Goal: Find specific page/section: Find specific page/section

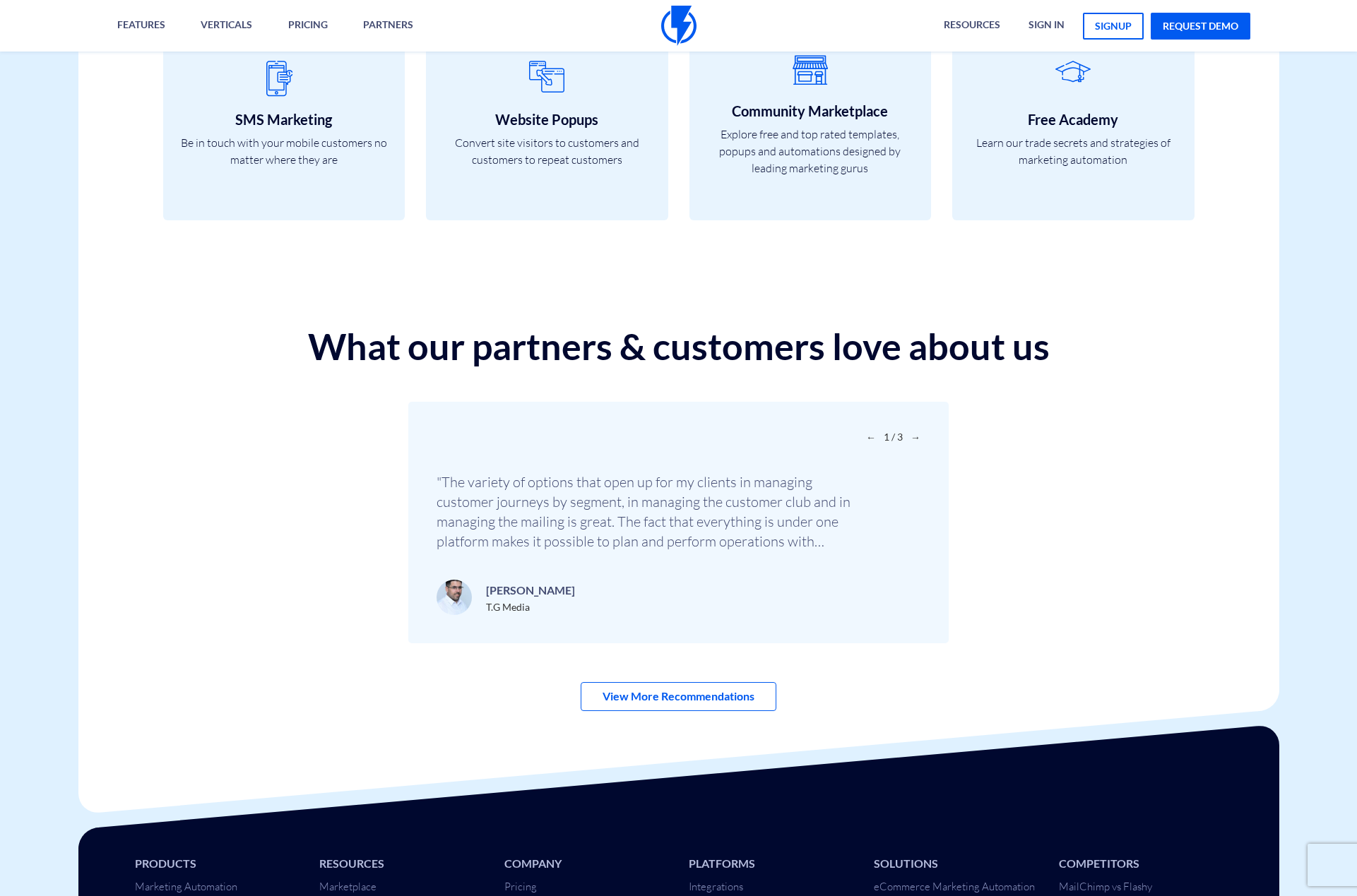
scroll to position [4738, 0]
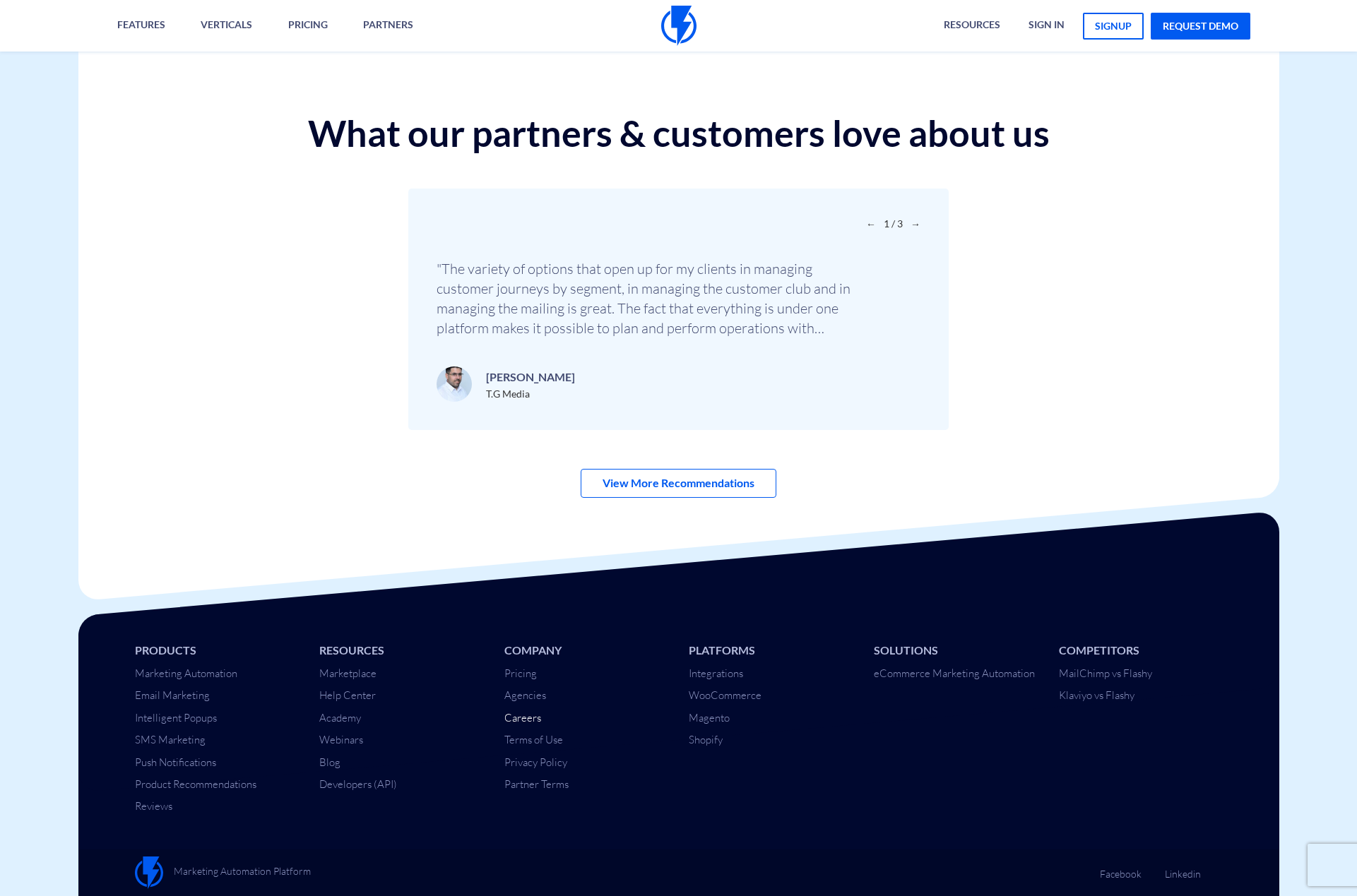
click at [518, 723] on link "Careers" at bounding box center [522, 718] width 37 height 14
click at [523, 722] on link "Careers" at bounding box center [522, 718] width 37 height 14
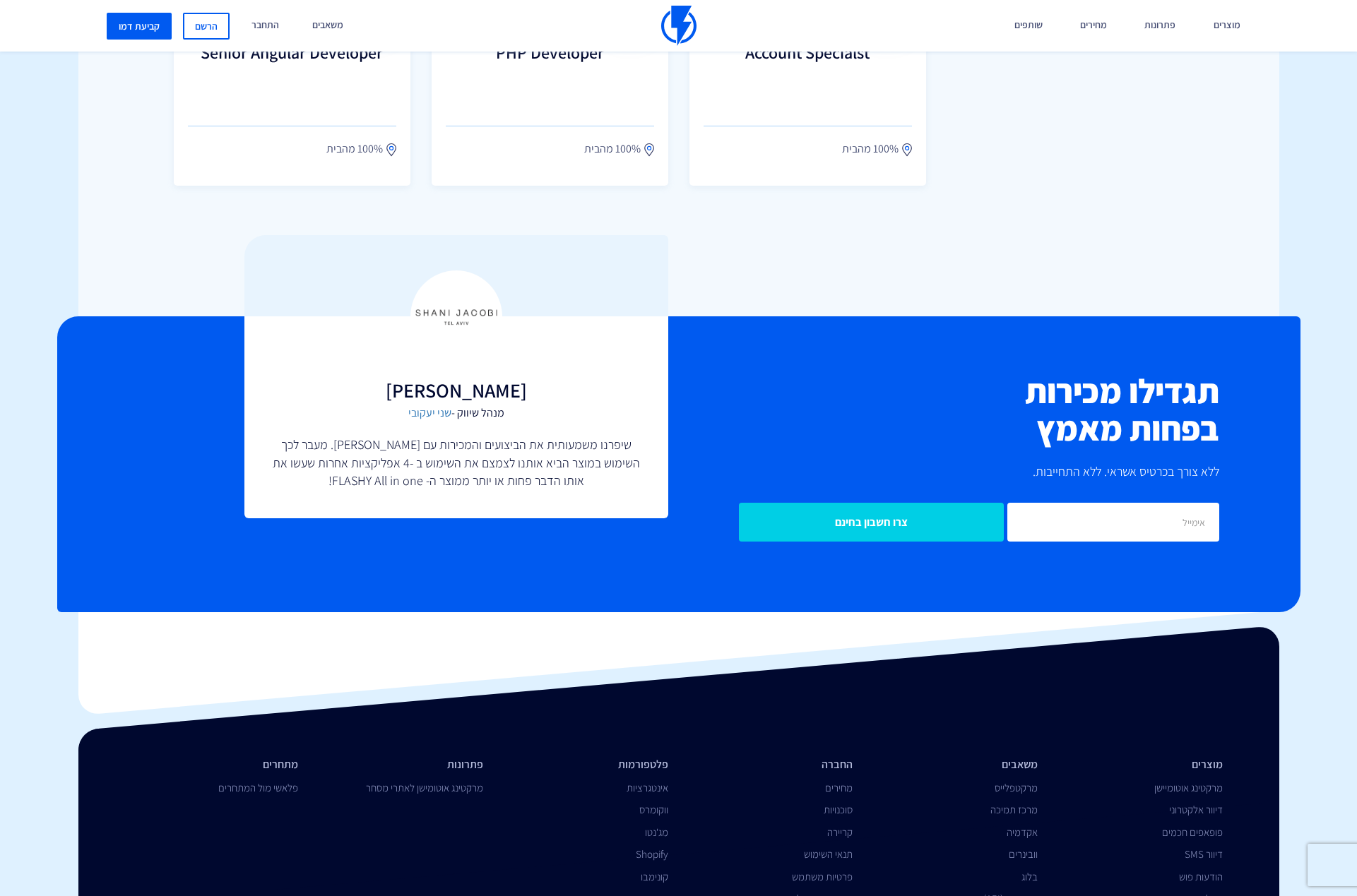
scroll to position [1154, 0]
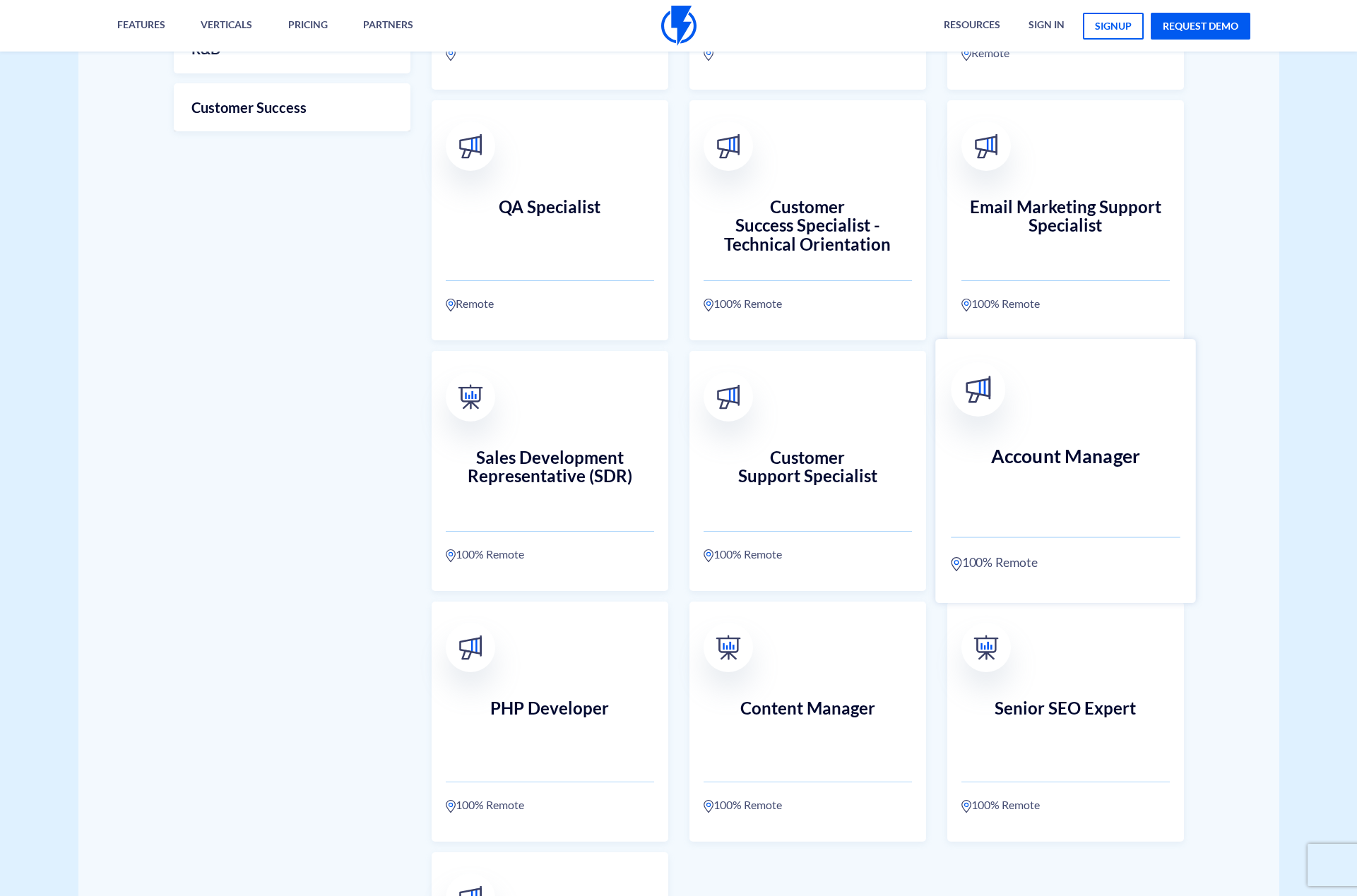
scroll to position [636, 0]
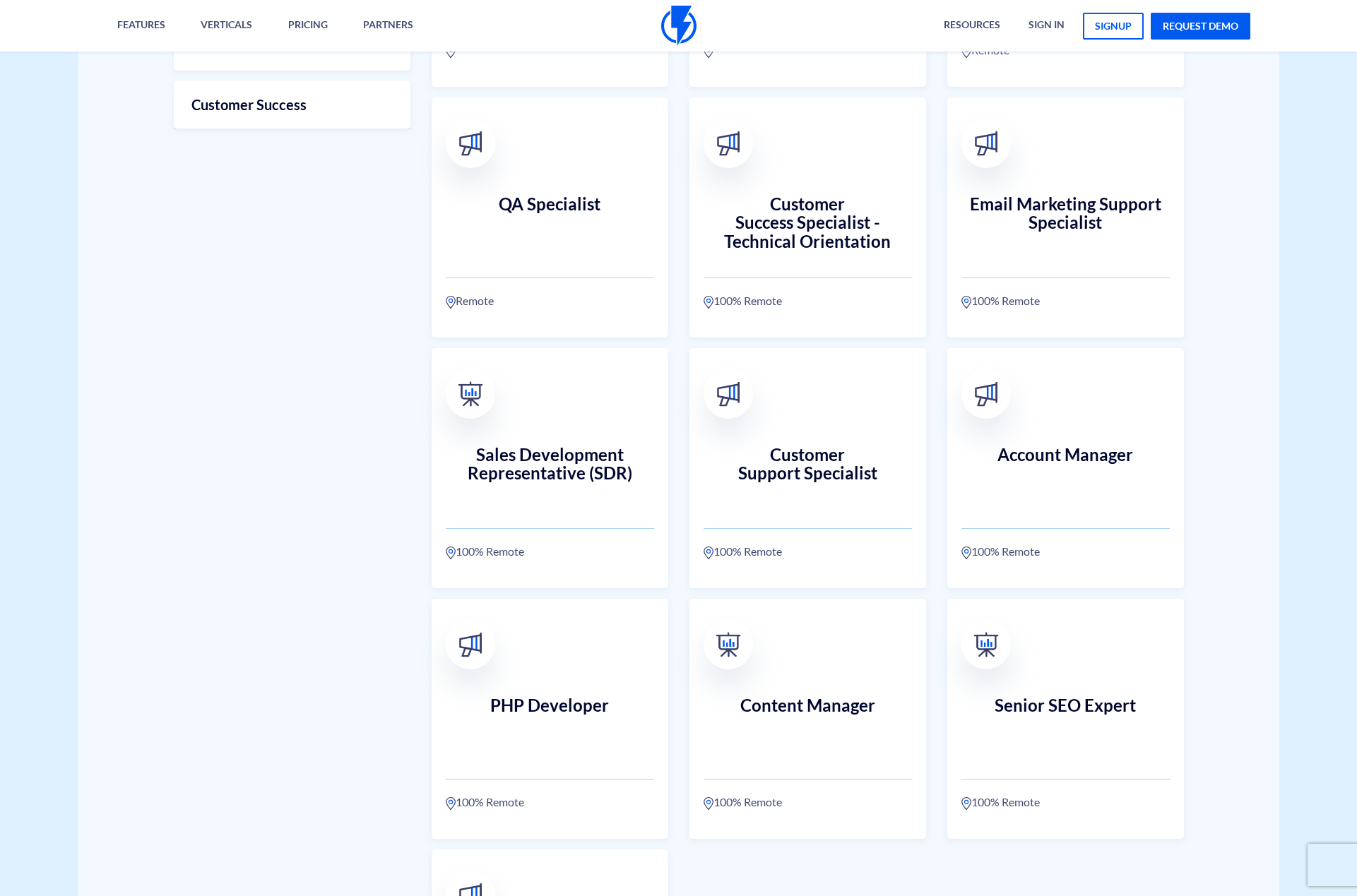
drag, startPoint x: 803, startPoint y: 437, endPoint x: 228, endPoint y: 396, distance: 576.5
click at [228, 396] on div "OPEN OPPORTUNITIES Join The Flashy Team All Departments Marketing Sales Remote" at bounding box center [678, 390] width 1200 height 1589
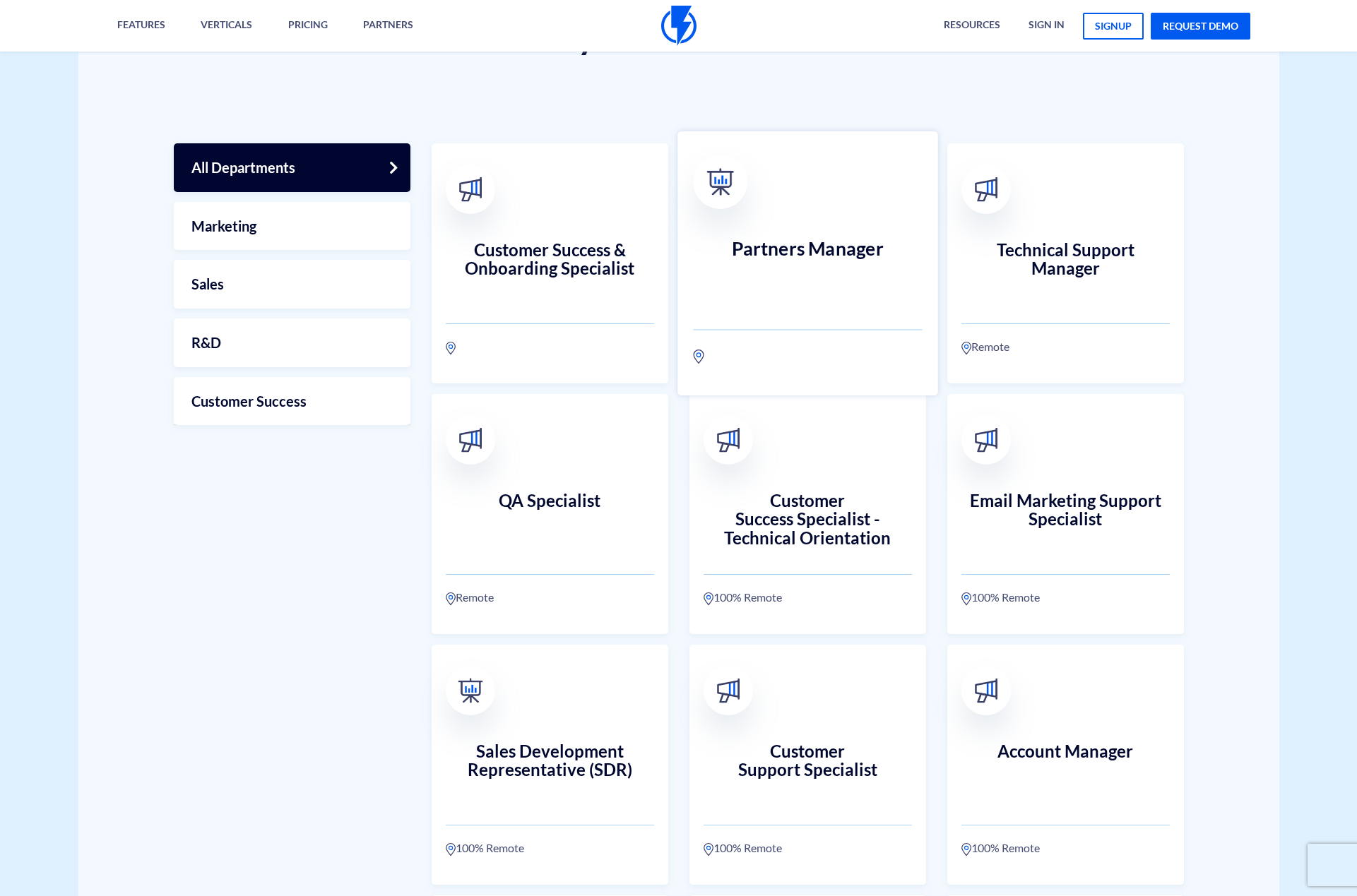
scroll to position [283, 0]
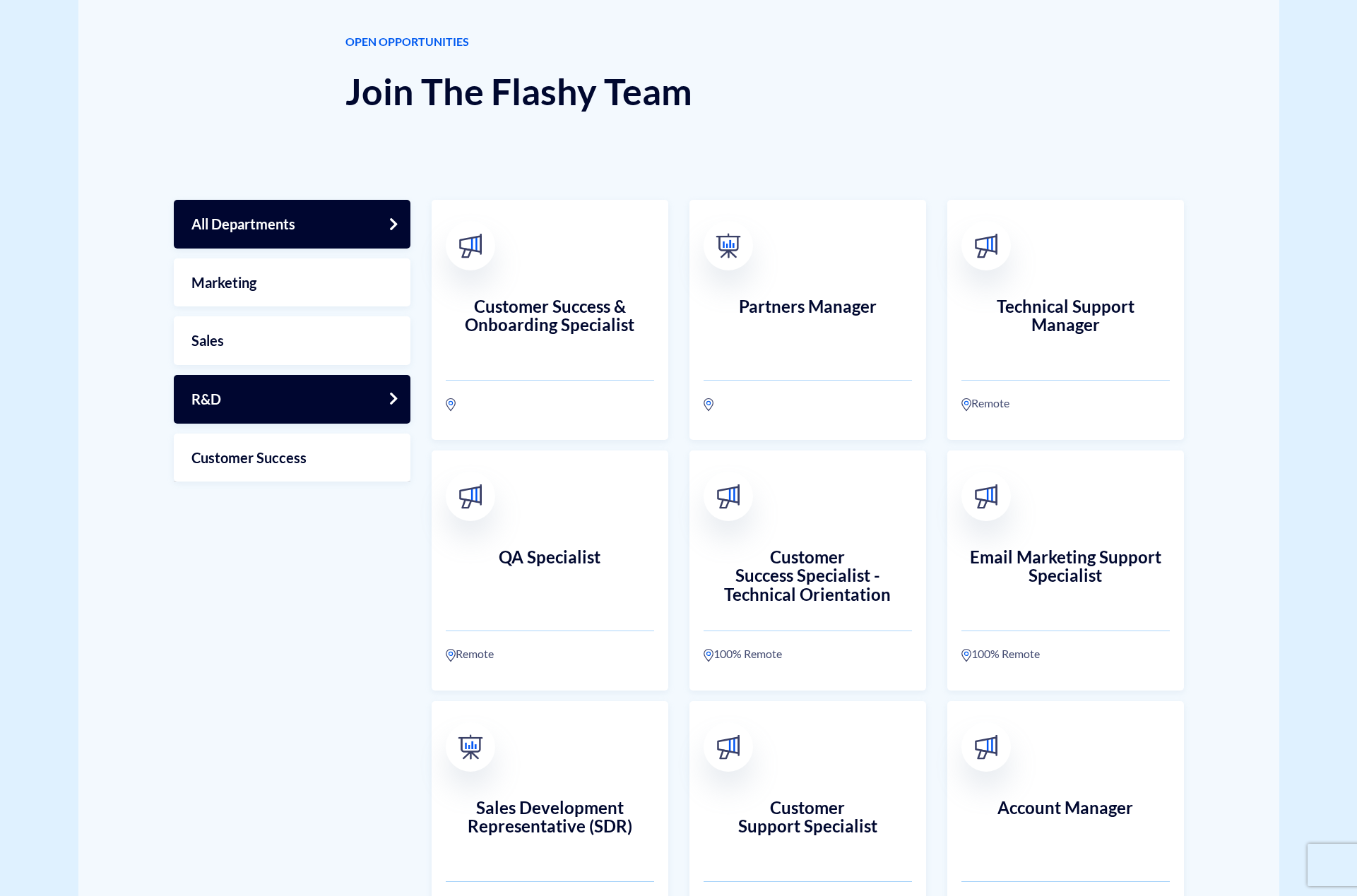
click at [270, 398] on link "R&D" at bounding box center [292, 399] width 237 height 49
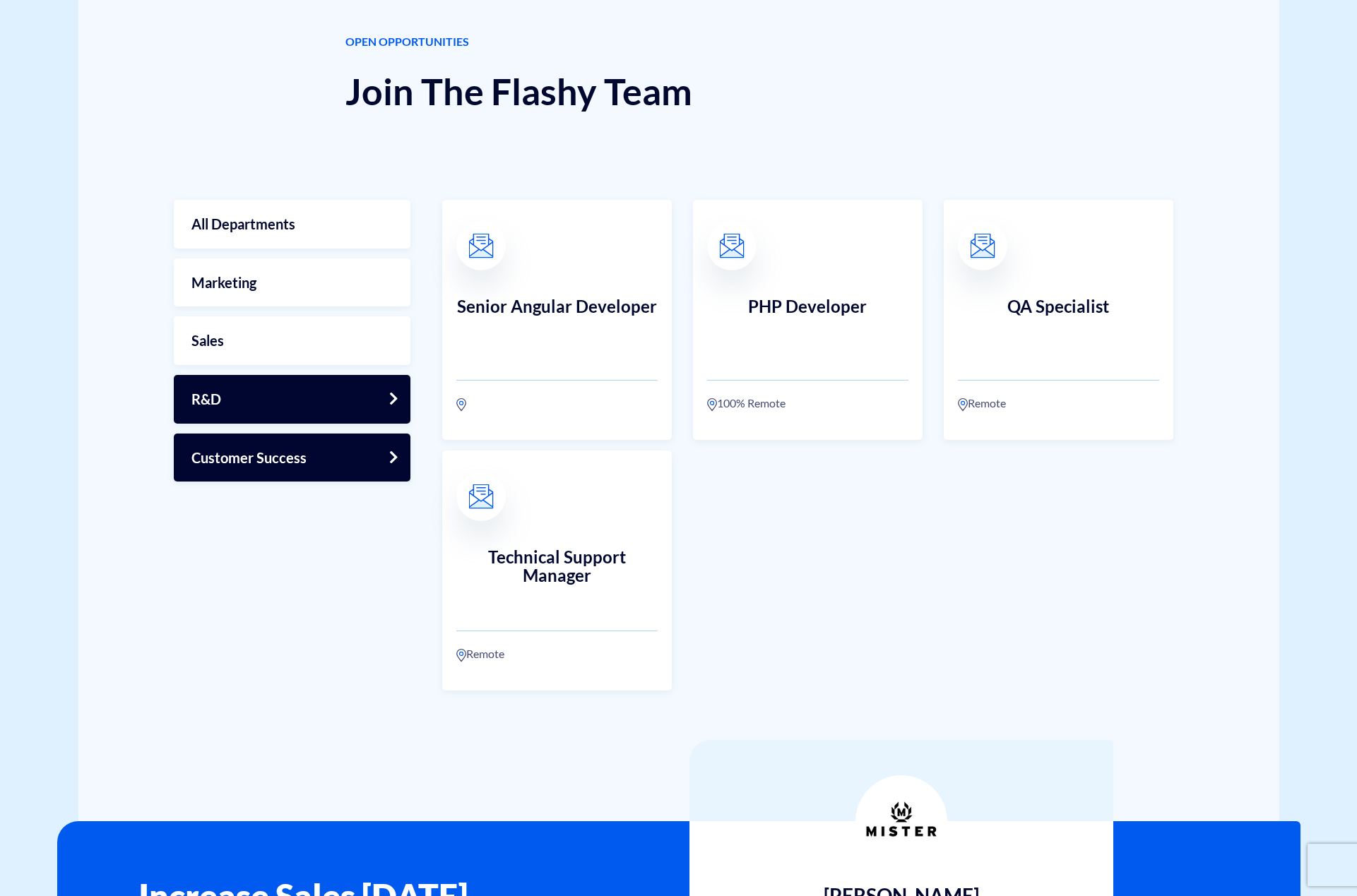
click at [312, 464] on link "Customer Success" at bounding box center [292, 458] width 237 height 49
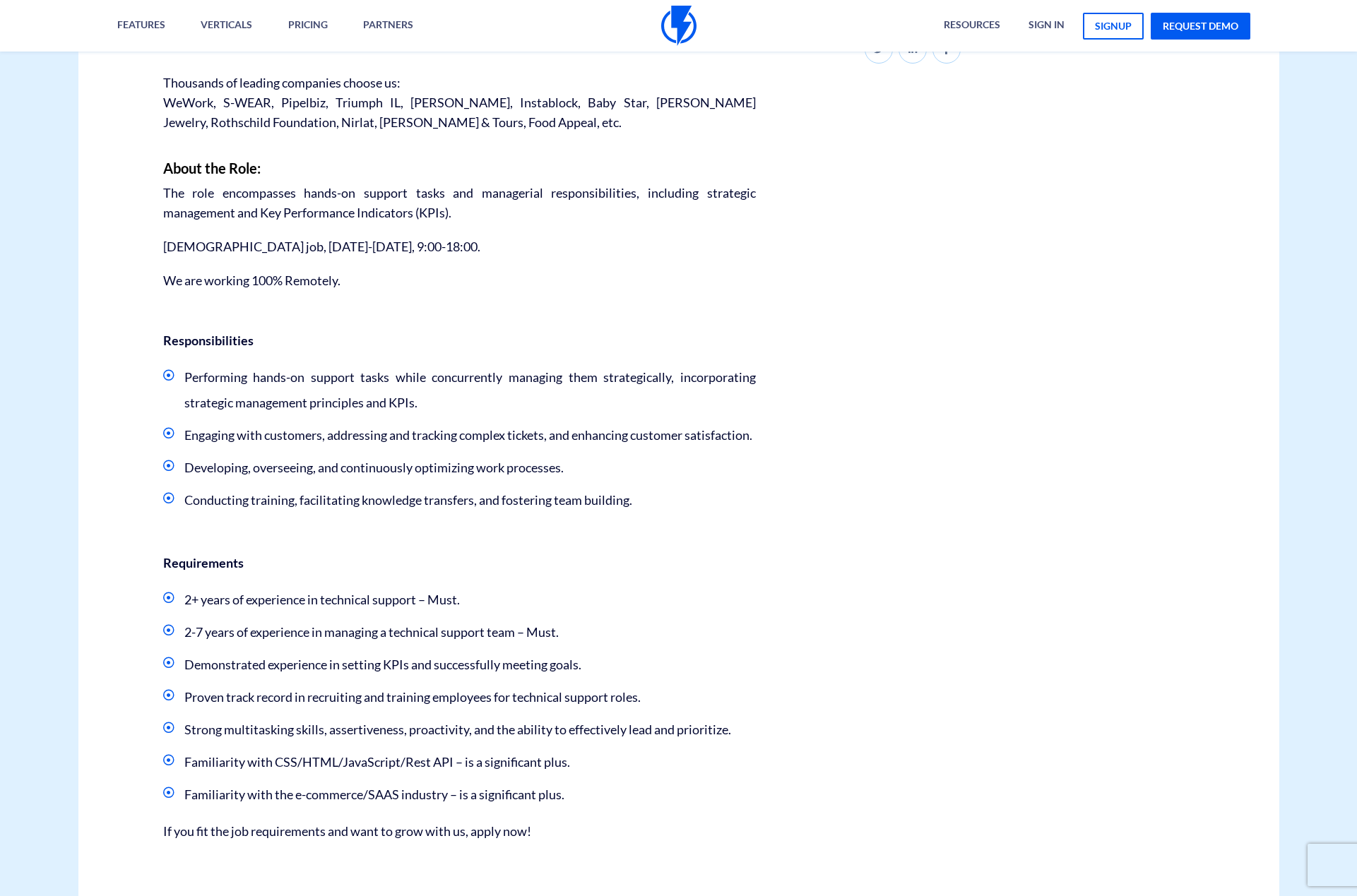
scroll to position [565, 0]
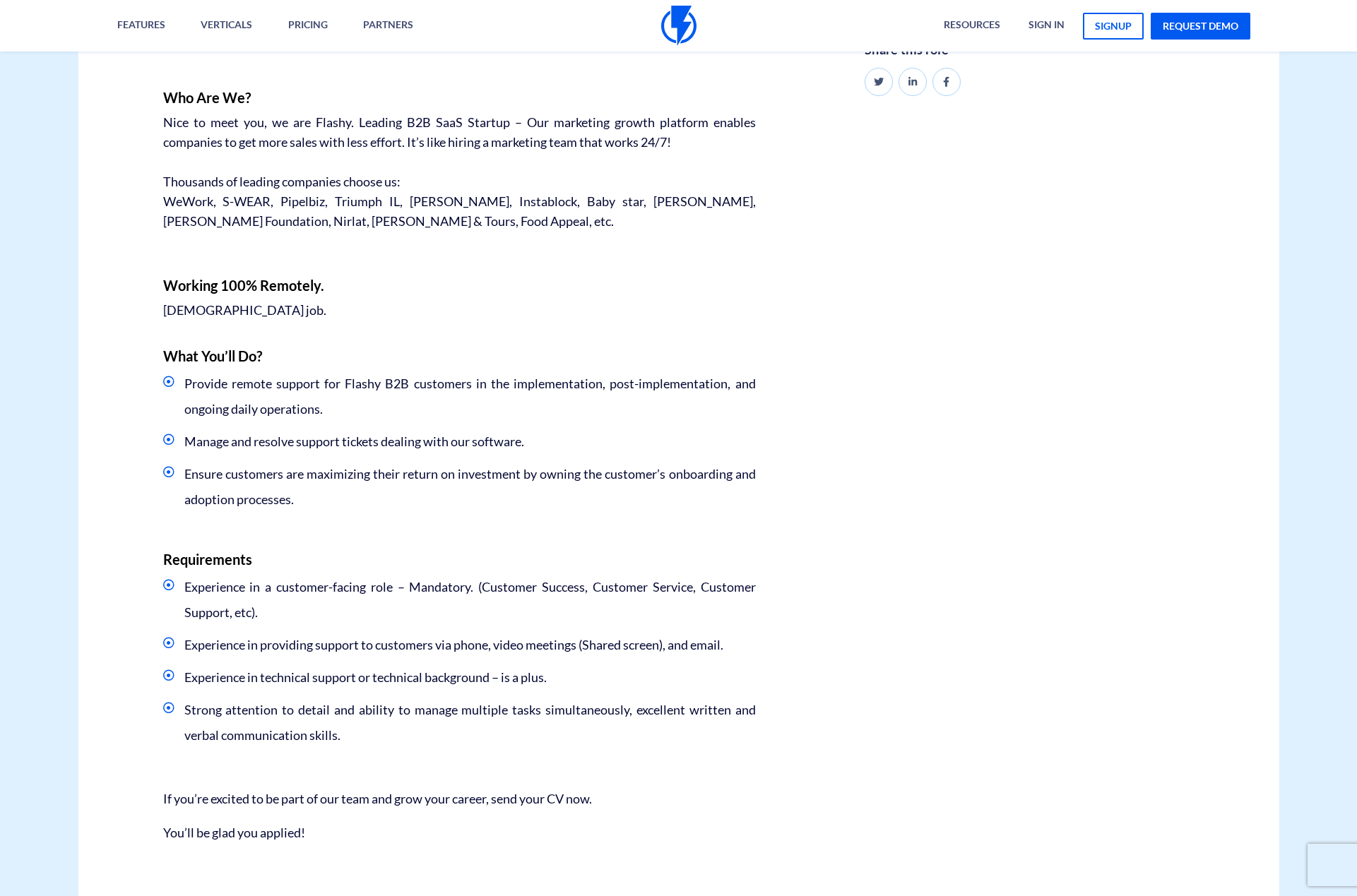
scroll to position [565, 0]
